Goal: Task Accomplishment & Management: Complete application form

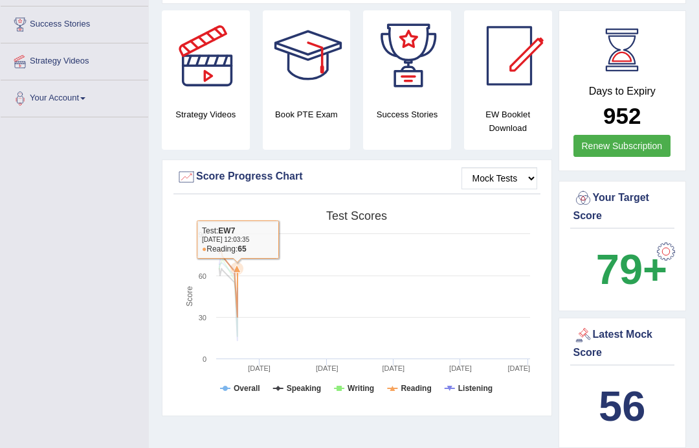
scroll to position [242, 0]
click at [524, 273] on b "79+" at bounding box center [631, 268] width 71 height 47
click at [524, 255] on div at bounding box center [666, 251] width 26 height 26
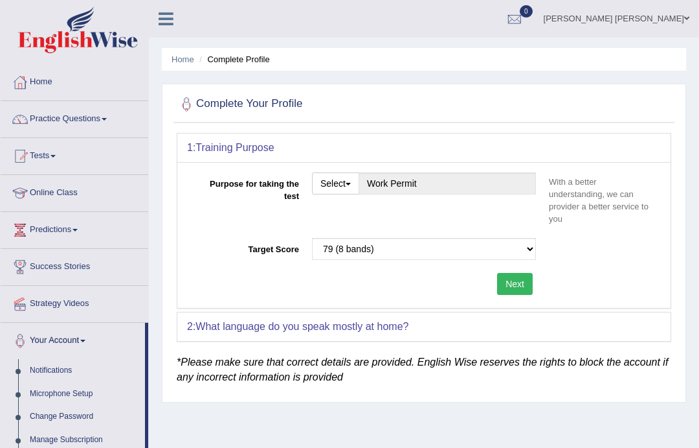
click at [350, 185] on button "Select" at bounding box center [335, 183] width 47 height 22
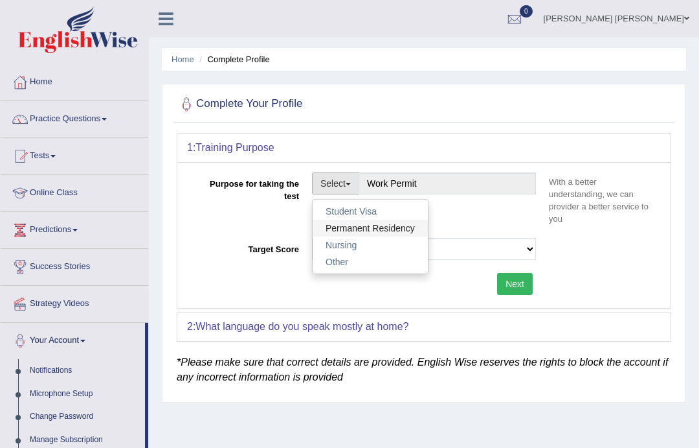
click at [394, 232] on link "Permanent Residency" at bounding box center [370, 228] width 115 height 17
type input "Permanent Residency"
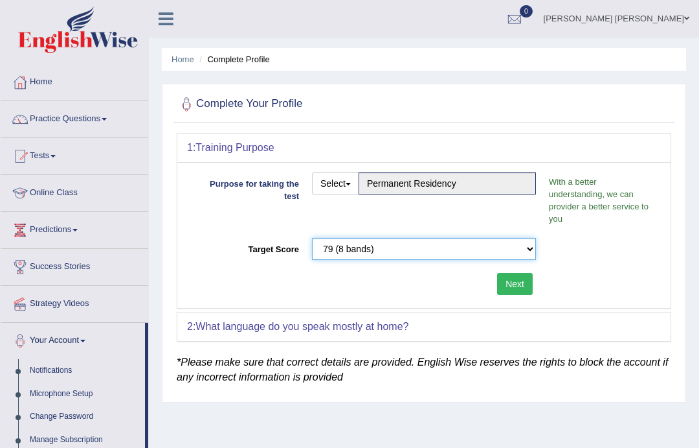
click at [530, 254] on select "Please select the correct value 50 (6 bands) 58 (6.5 bands) 65 (7 bands) 79 (8 …" at bounding box center [424, 249] width 224 height 22
click at [518, 282] on button "Next" at bounding box center [515, 284] width 36 height 22
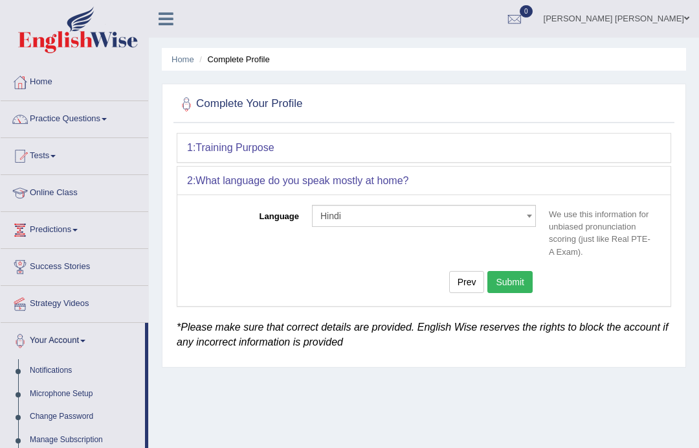
click at [521, 283] on button "Submit" at bounding box center [510, 282] width 45 height 22
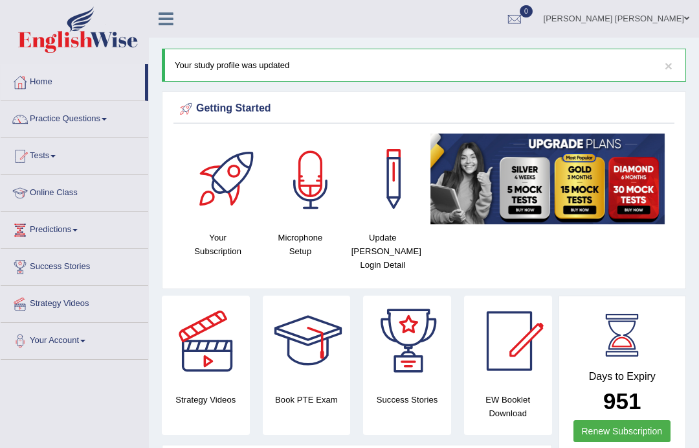
click at [313, 214] on div at bounding box center [311, 178] width 91 height 91
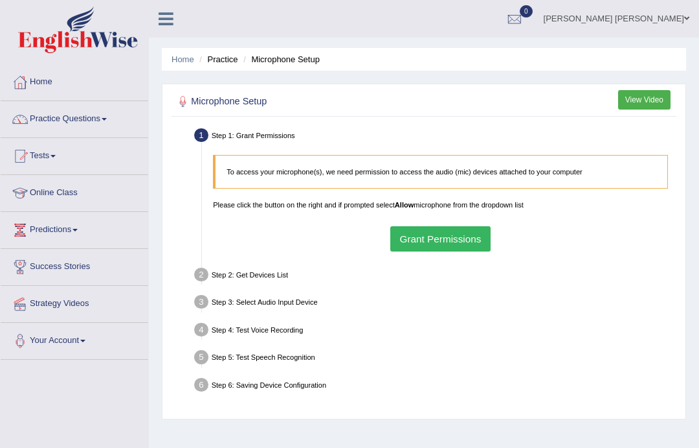
click at [451, 251] on button "Grant Permissions" at bounding box center [441, 238] width 100 height 25
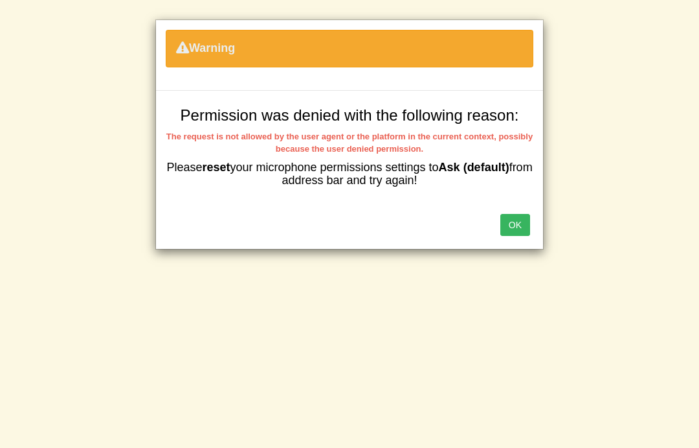
click at [514, 224] on button "OK" at bounding box center [516, 225] width 30 height 22
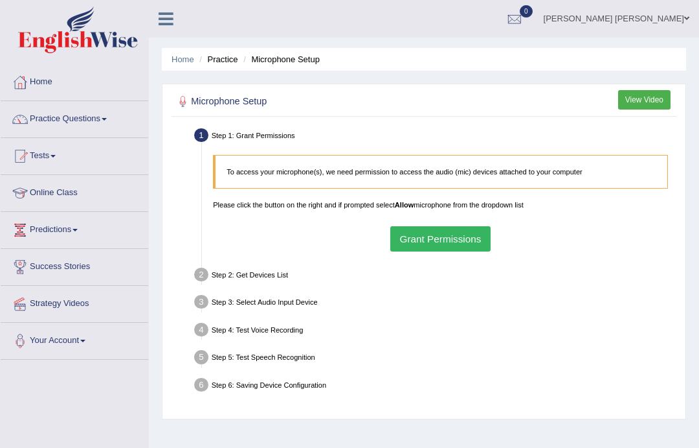
click at [452, 248] on button "Grant Permissions" at bounding box center [441, 238] width 100 height 25
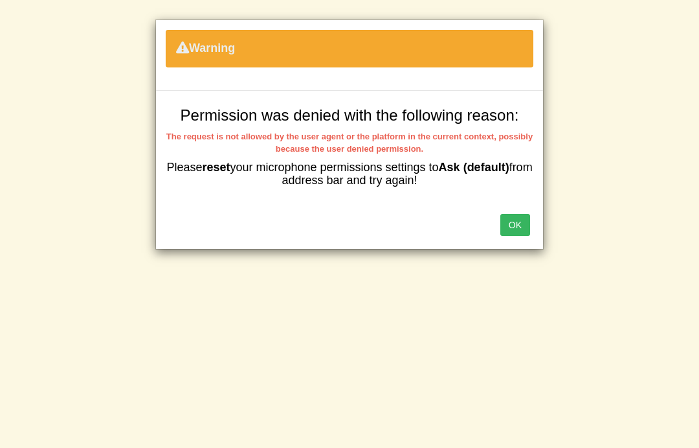
click at [510, 226] on button "OK" at bounding box center [516, 225] width 30 height 22
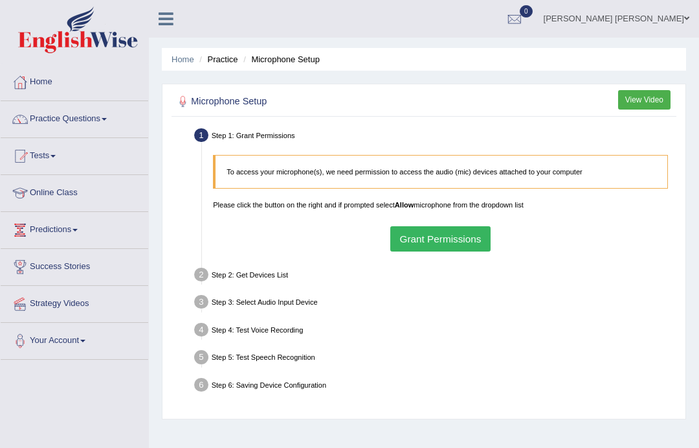
click at [43, 79] on link "Home" at bounding box center [75, 80] width 148 height 32
